Goal: Check status: Check status

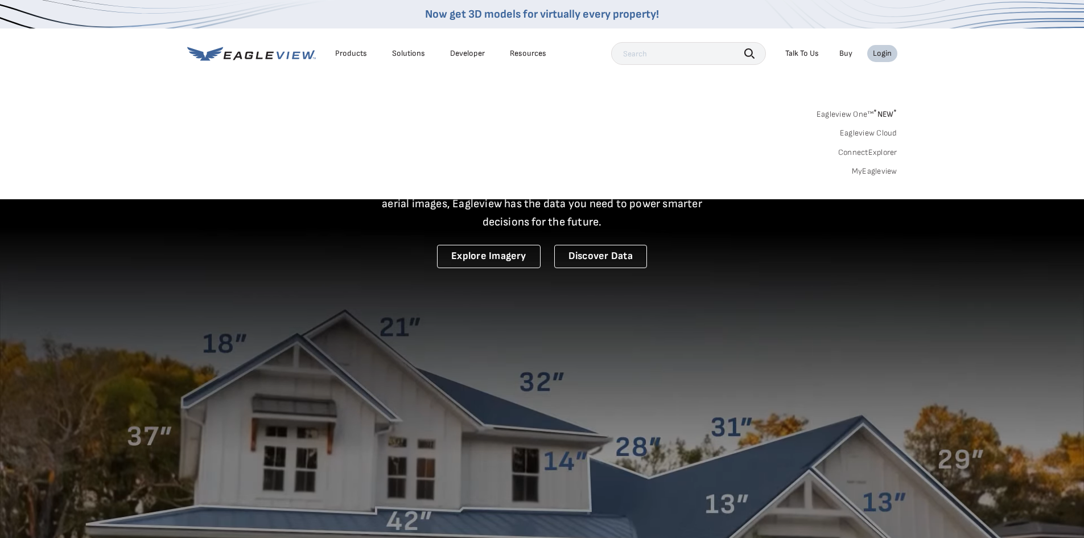
click at [871, 170] on link "MyEagleview" at bounding box center [875, 171] width 46 height 10
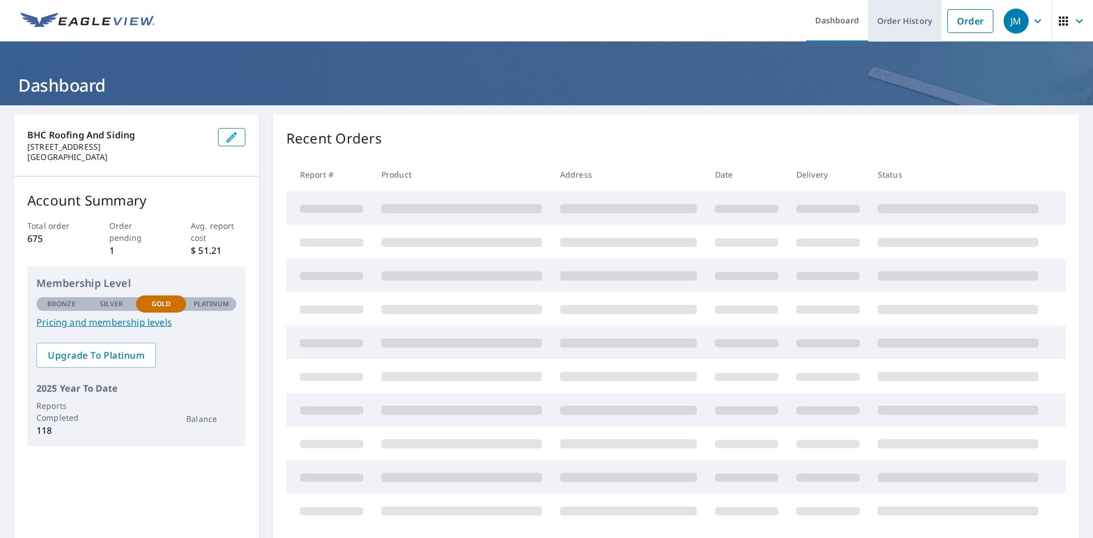
click at [903, 23] on link "Order History" at bounding box center [904, 21] width 73 height 42
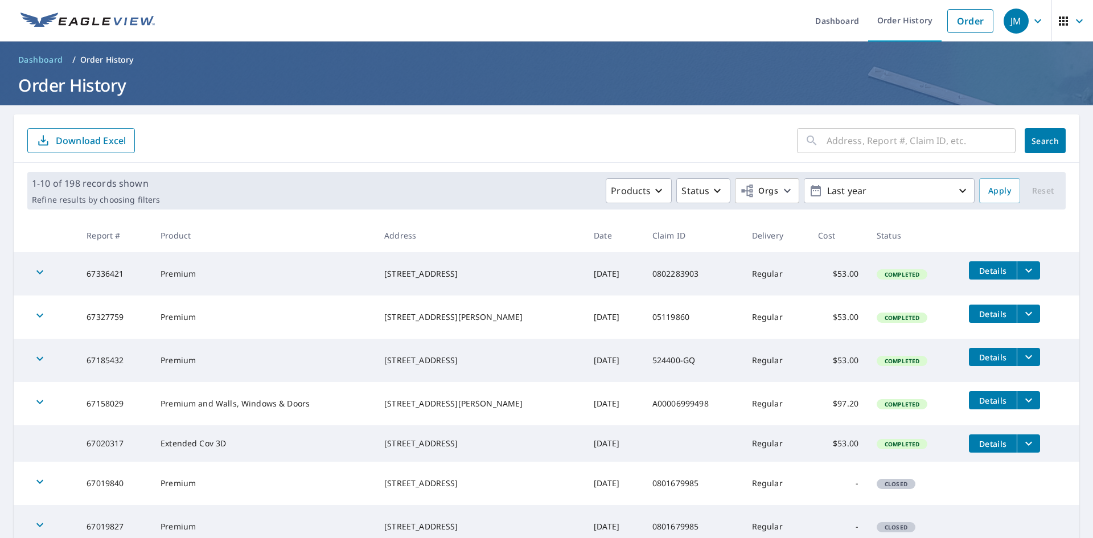
click at [860, 146] on input "text" at bounding box center [920, 141] width 189 height 32
type input "801 sin"
click button "Search" at bounding box center [1044, 140] width 41 height 25
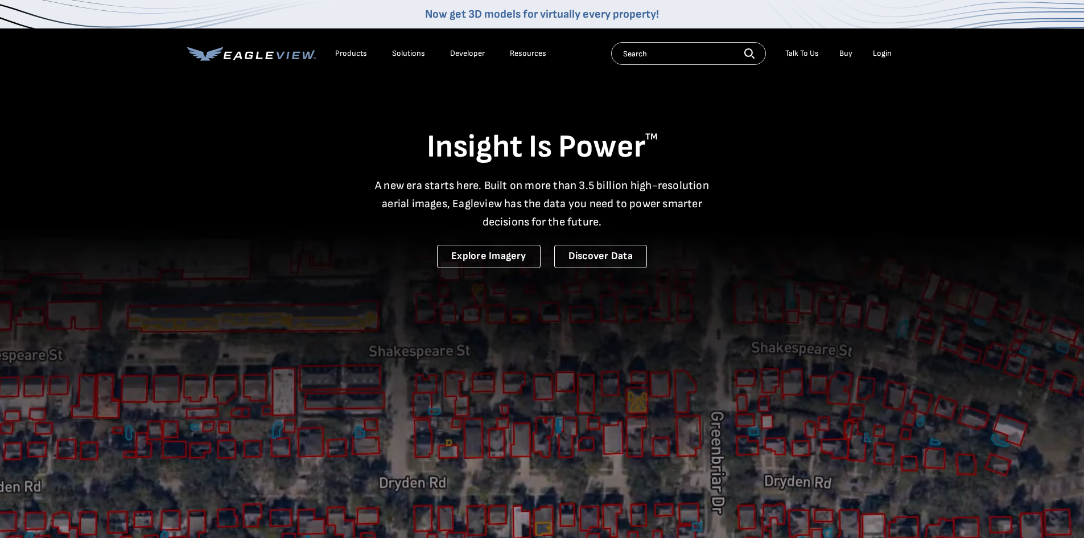
click at [888, 55] on div "Login" at bounding box center [882, 53] width 19 height 10
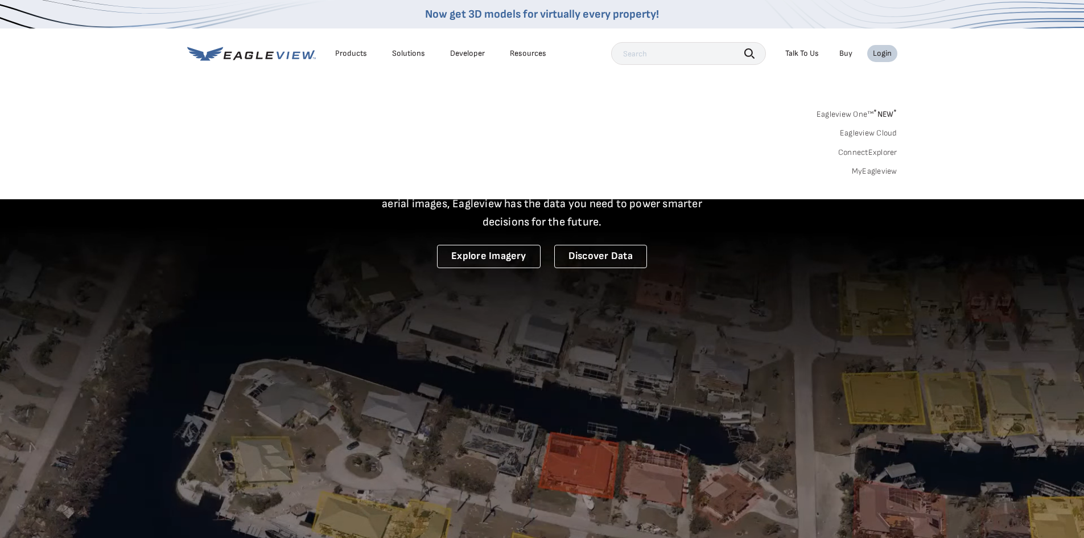
click at [875, 174] on link "MyEagleview" at bounding box center [875, 171] width 46 height 10
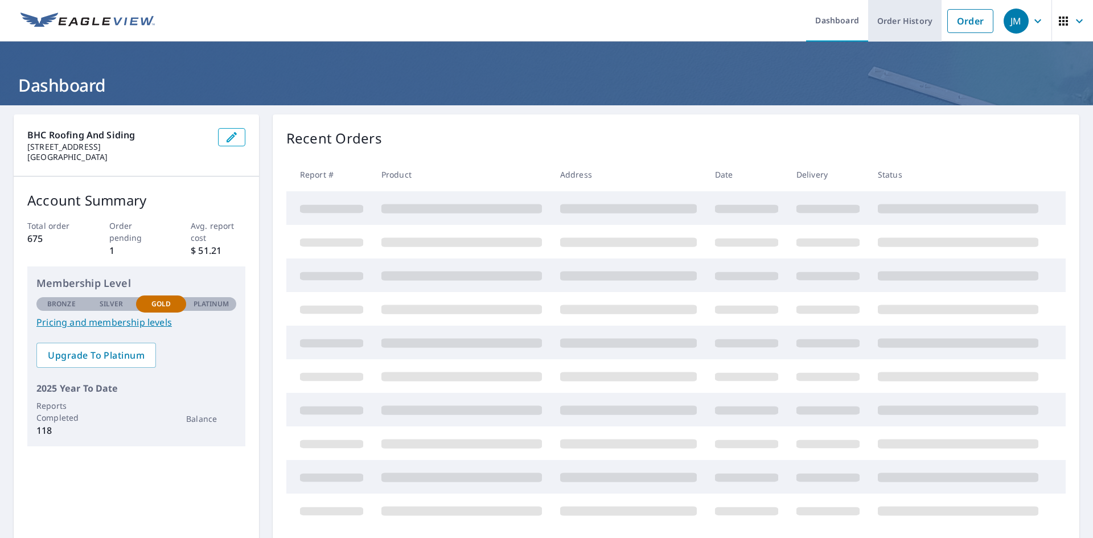
click at [894, 28] on link "Order History" at bounding box center [904, 21] width 73 height 42
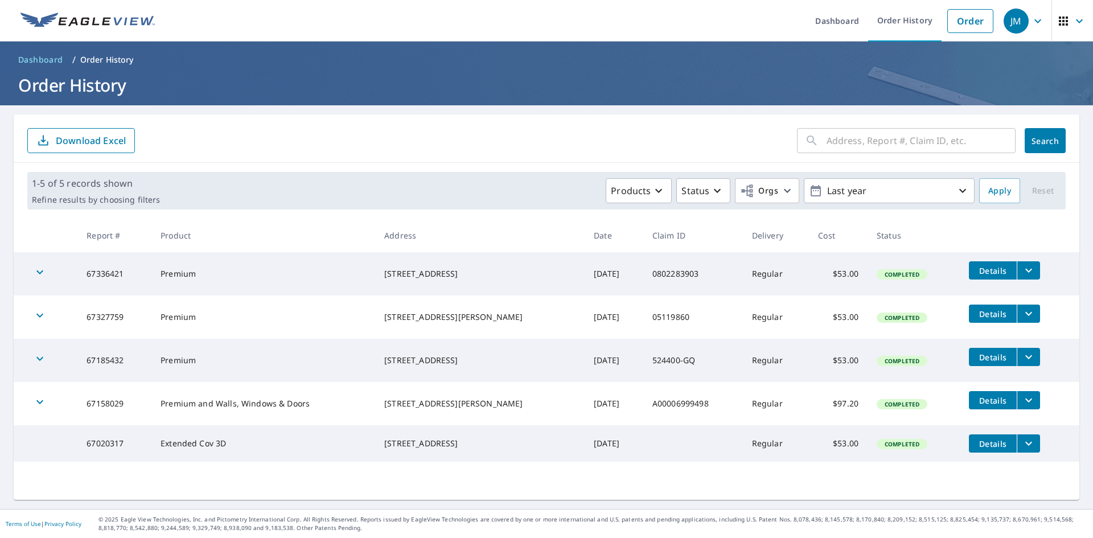
click at [897, 142] on input "text" at bounding box center [920, 141] width 189 height 32
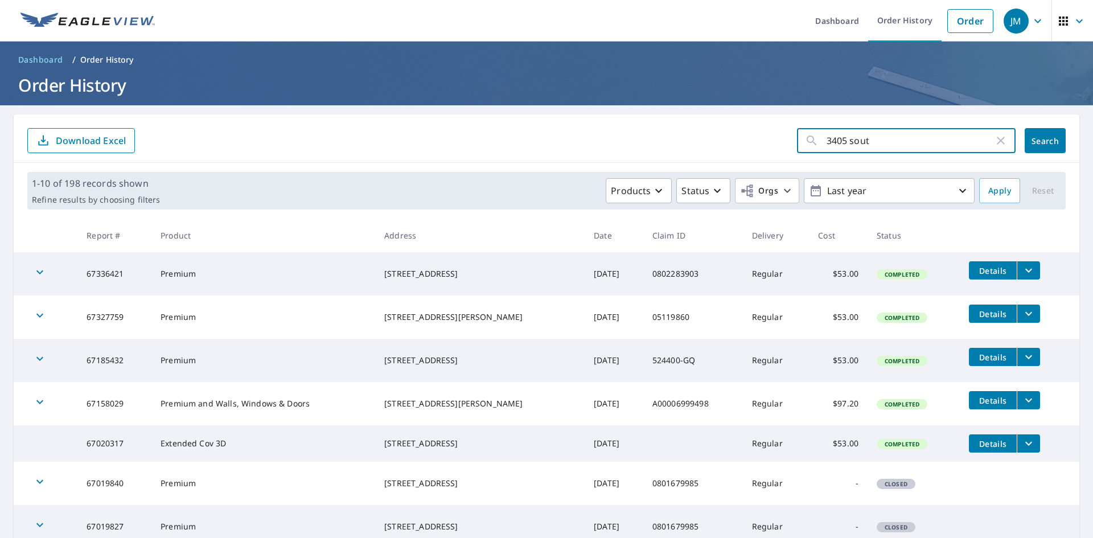
type input "3405 south"
click button "Search" at bounding box center [1044, 140] width 41 height 25
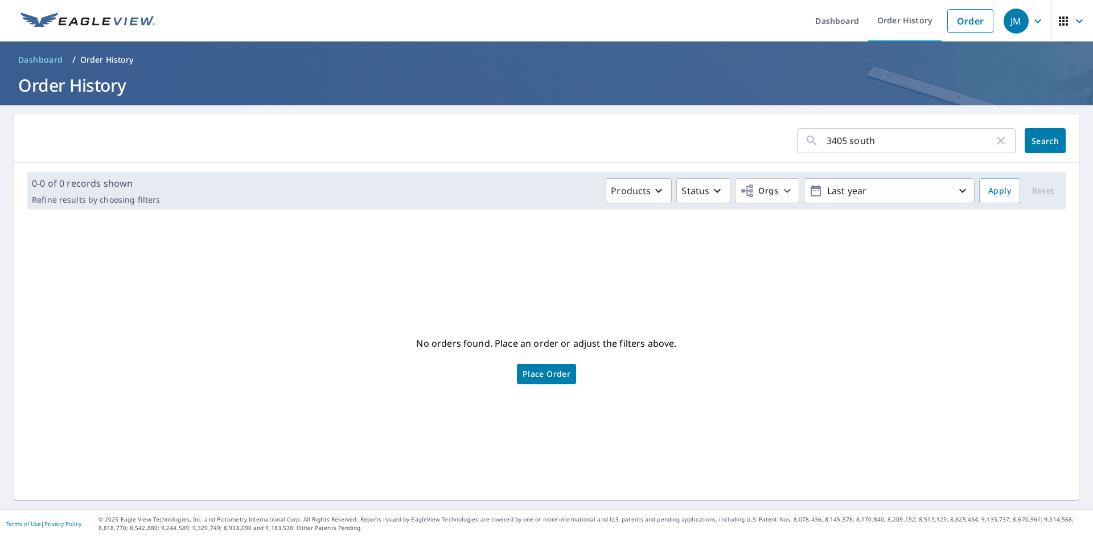
click at [480, 256] on div "No orders found. Place an order or adjust the filters above. Place Order" at bounding box center [546, 359] width 1047 height 263
